Goal: Information Seeking & Learning: Learn about a topic

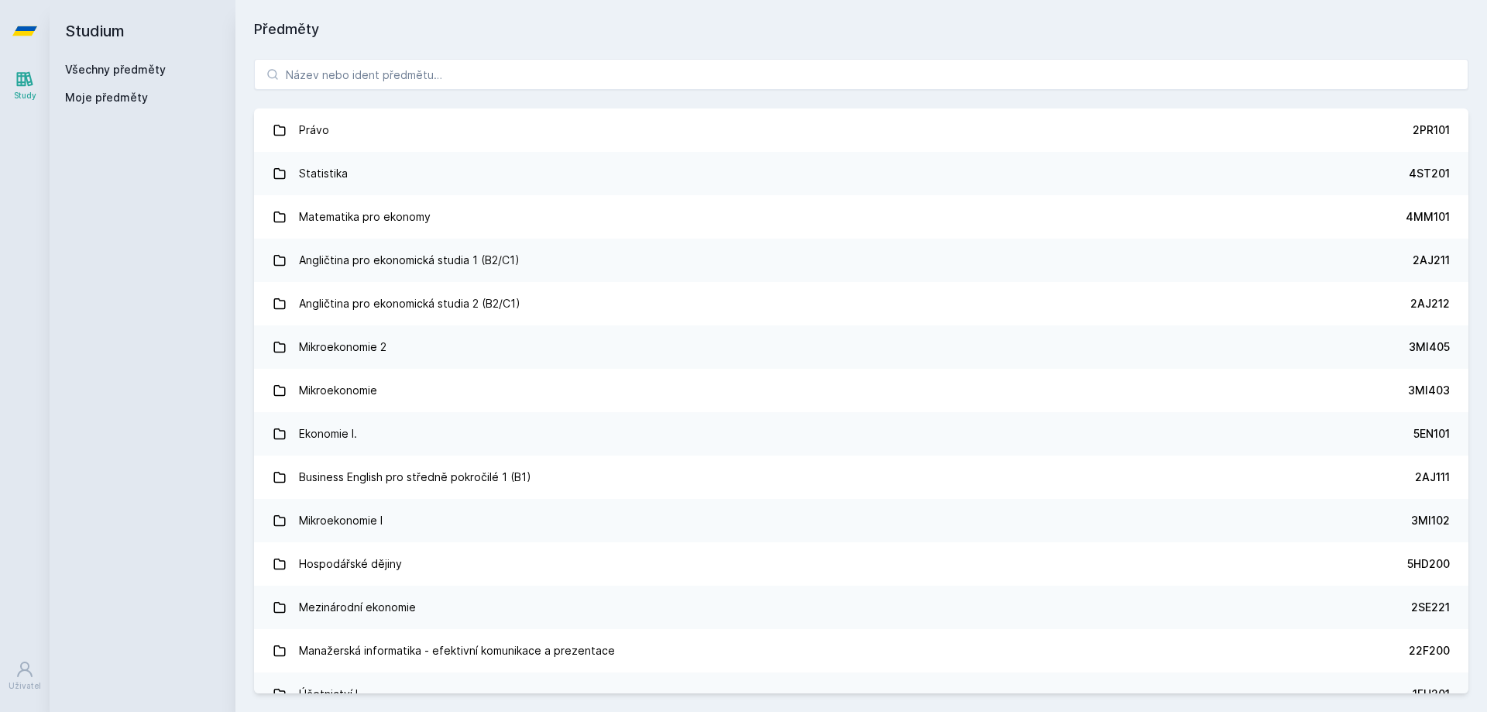
drag, startPoint x: 751, startPoint y: 87, endPoint x: 723, endPoint y: 89, distance: 28.0
click at [747, 89] on button "Ne" at bounding box center [747, 100] width 56 height 39
drag, startPoint x: 599, startPoint y: 81, endPoint x: 591, endPoint y: 77, distance: 8.7
click at [595, 80] on input "search" at bounding box center [861, 74] width 1214 height 31
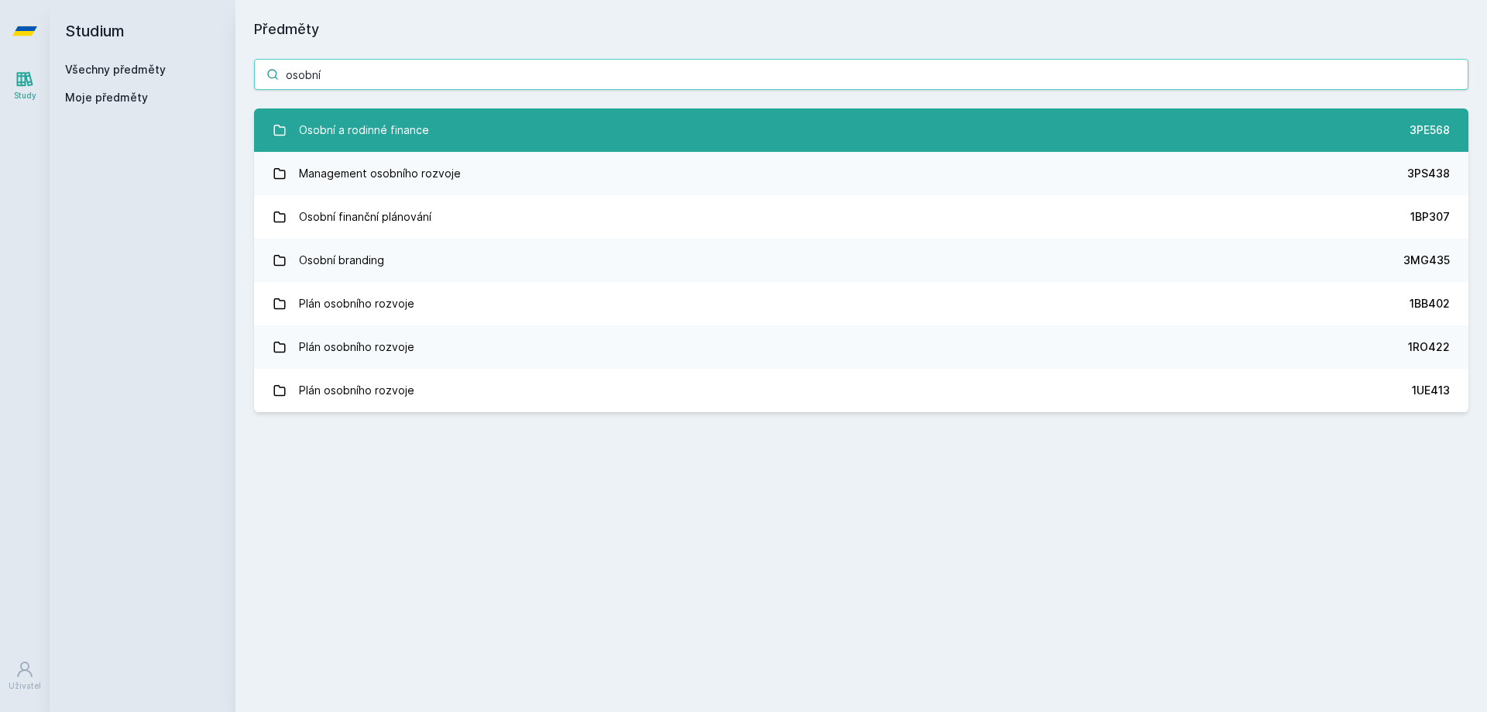
type input "osobní"
drag, startPoint x: 548, startPoint y: 125, endPoint x: 539, endPoint y: 118, distance: 11.2
click at [546, 125] on link "Osobní a rodinné finance 3PE568" at bounding box center [861, 129] width 1214 height 43
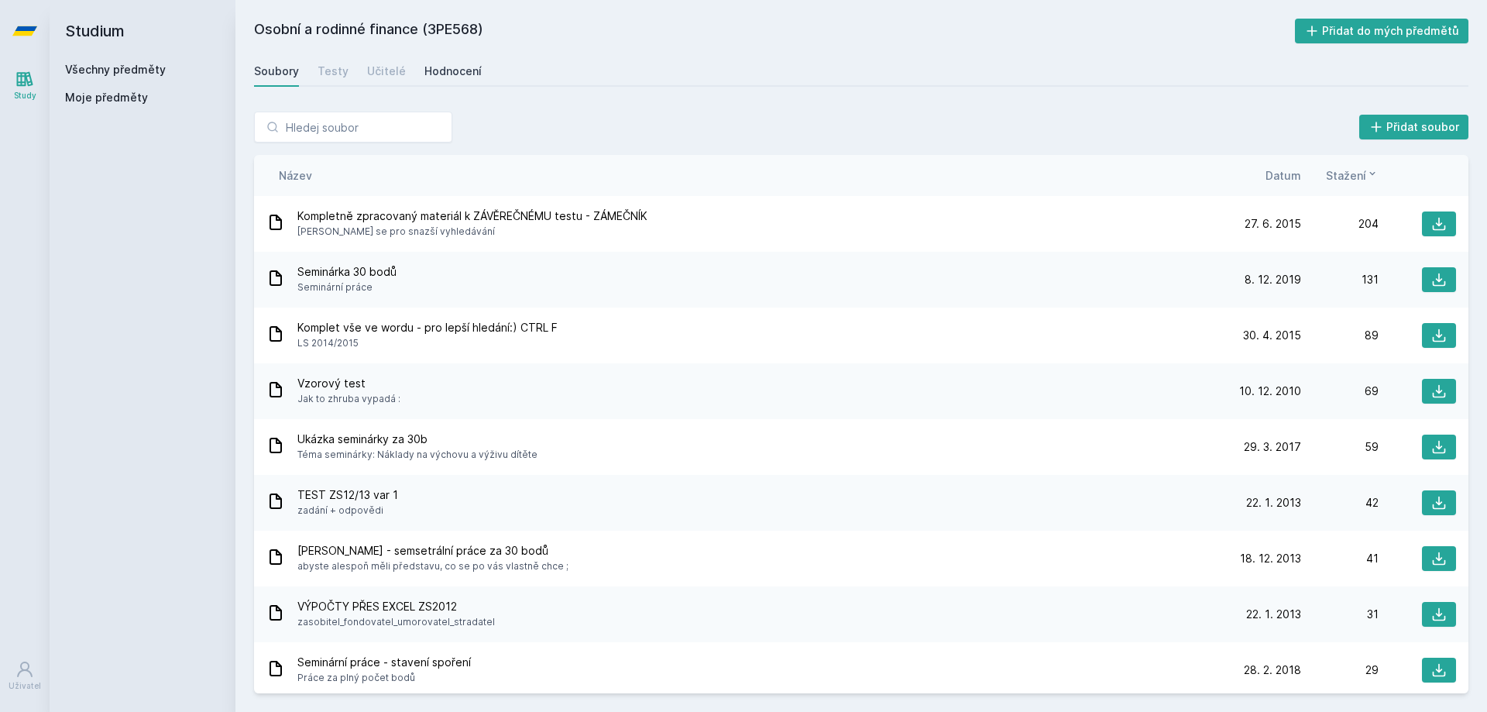
click at [464, 69] on div "Hodnocení" at bounding box center [452, 71] width 57 height 15
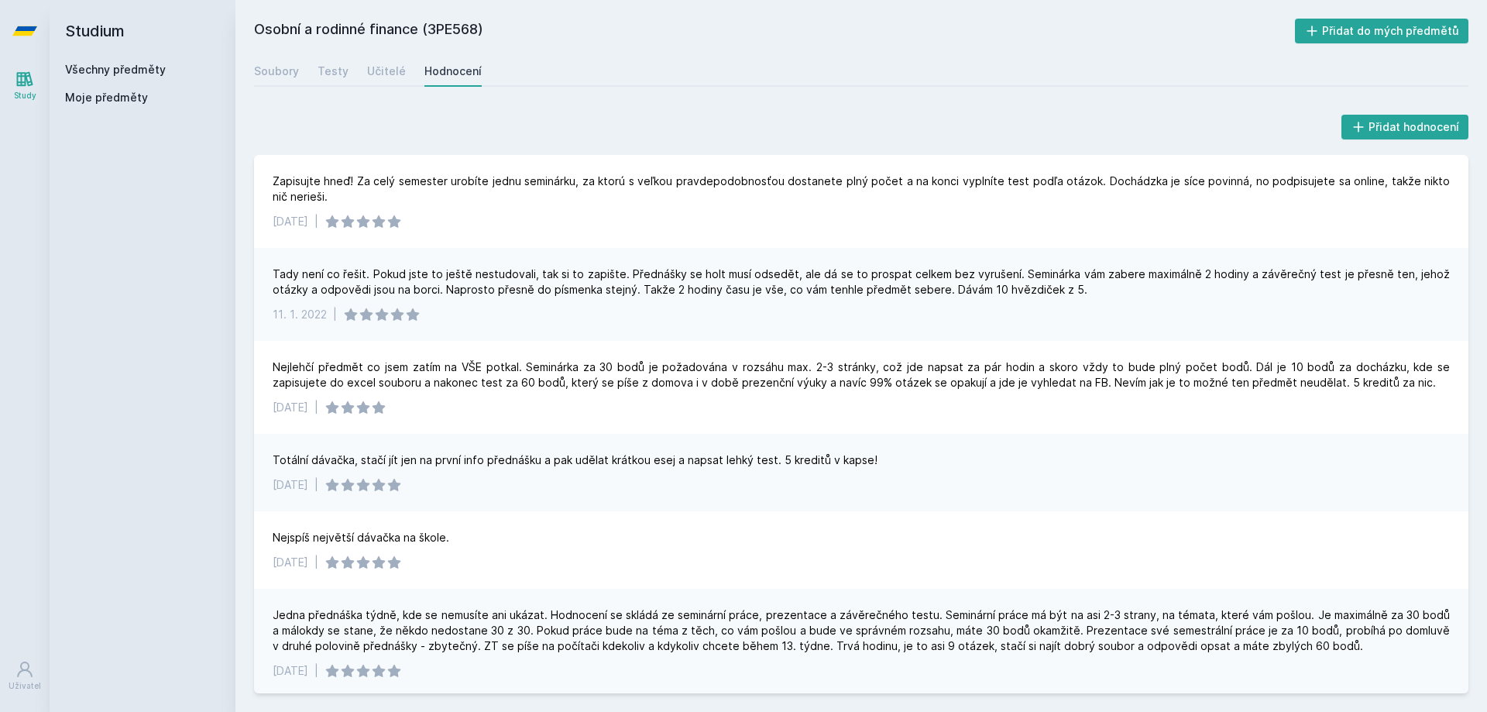
click at [120, 64] on link "Všechny předměty" at bounding box center [115, 69] width 101 height 13
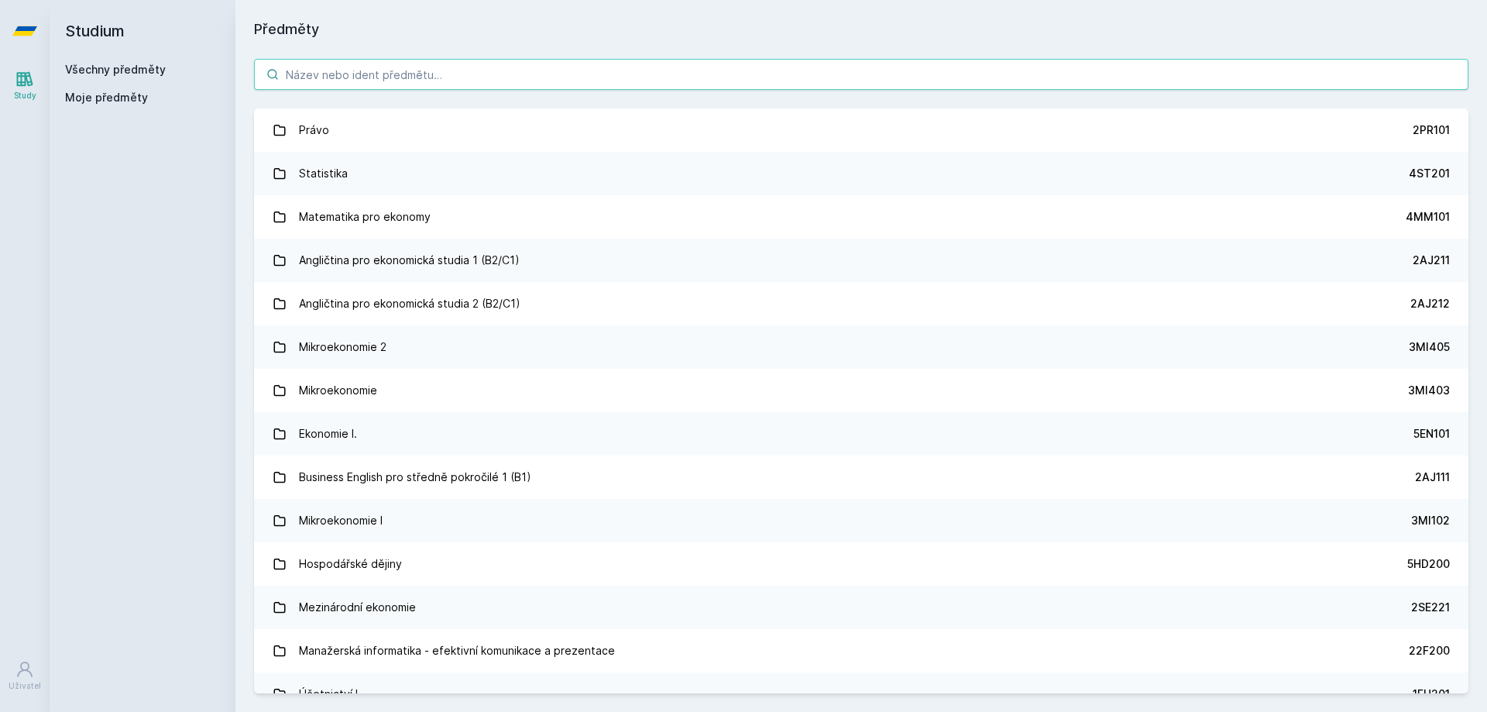
click at [359, 72] on input "search" at bounding box center [861, 74] width 1214 height 31
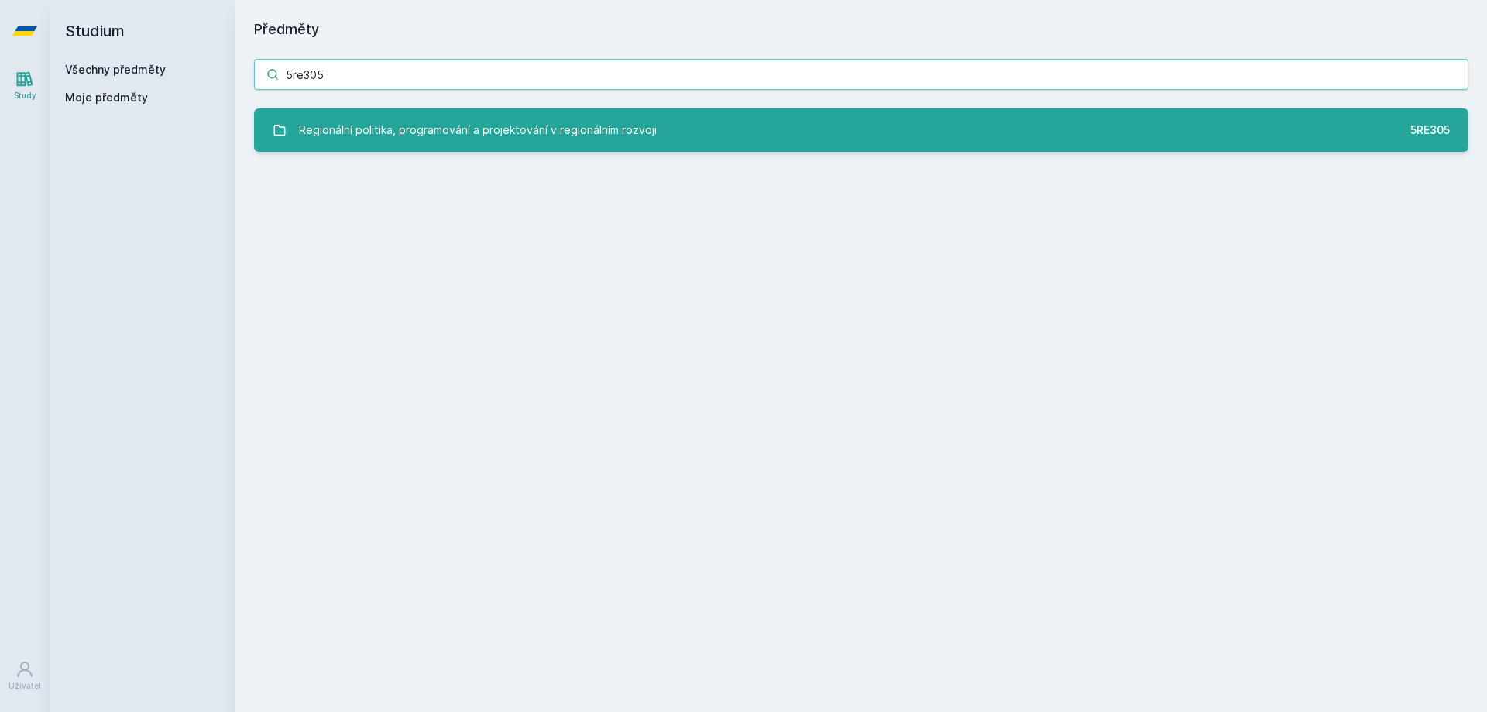
type input "5re305"
click at [443, 127] on div "Regionální politika, programování a projektování v regionálním rozvoji" at bounding box center [478, 130] width 358 height 31
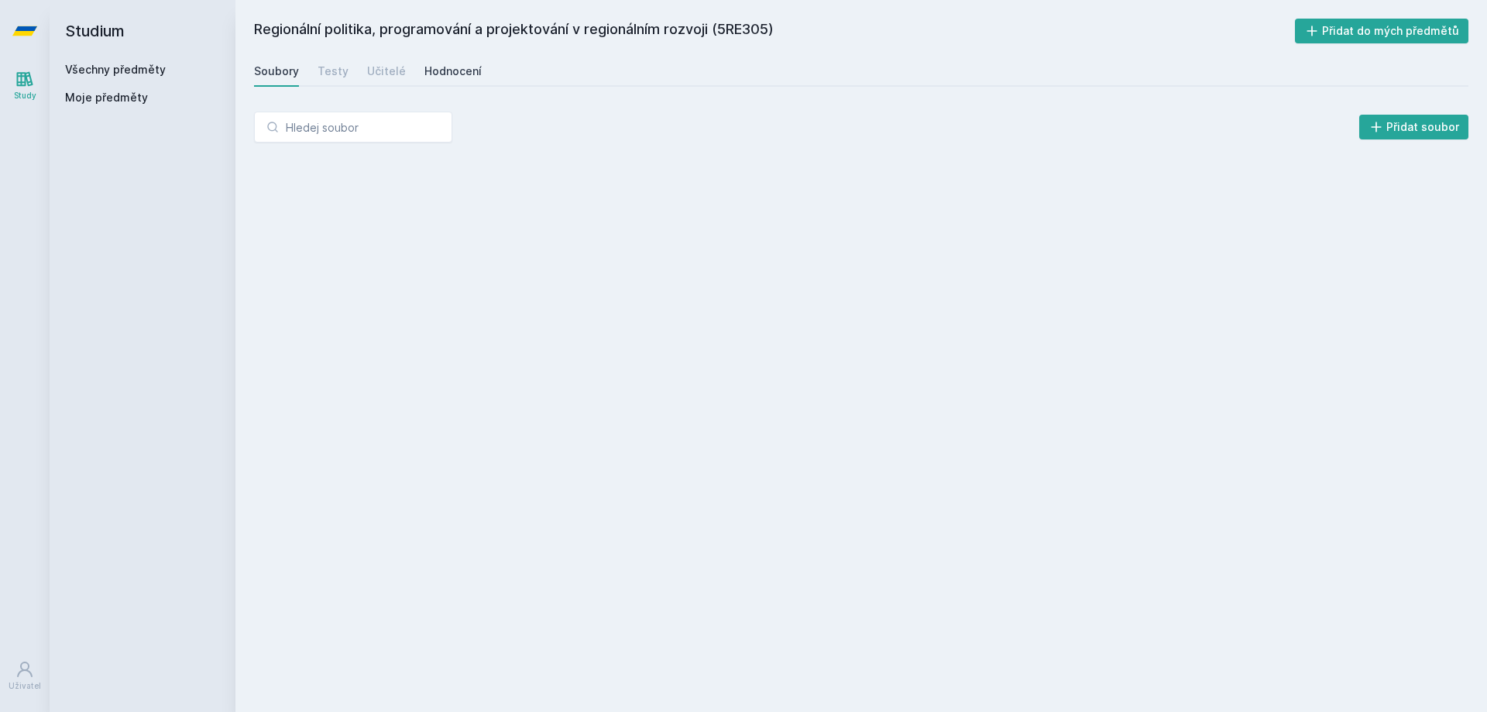
click at [438, 78] on div "Hodnocení" at bounding box center [452, 71] width 57 height 15
